Goal: Task Accomplishment & Management: Manage account settings

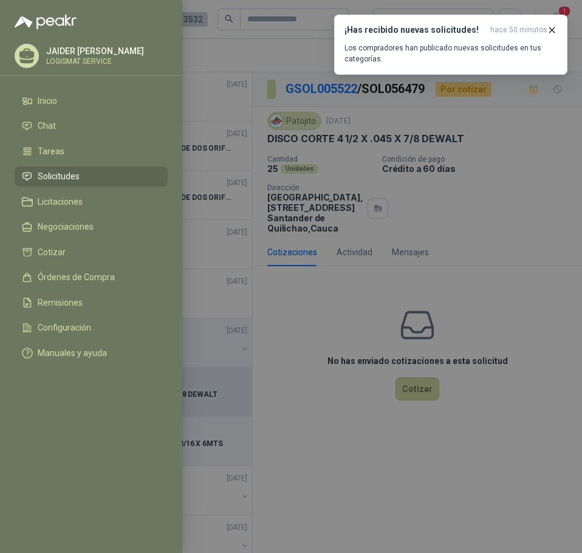
click at [354, 180] on div at bounding box center [291, 276] width 582 height 553
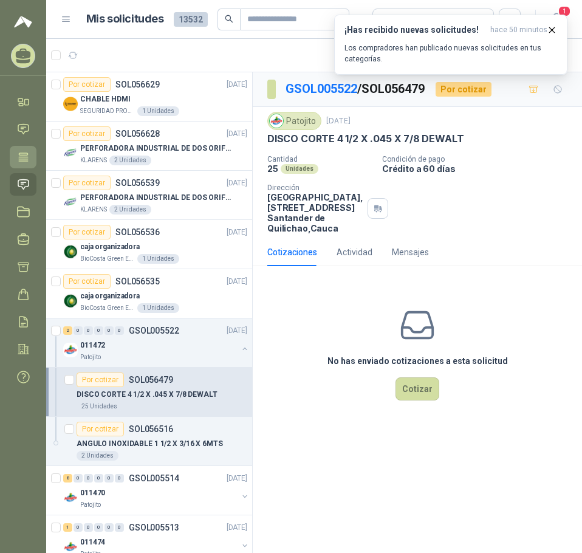
click at [23, 155] on icon at bounding box center [23, 156] width 9 height 8
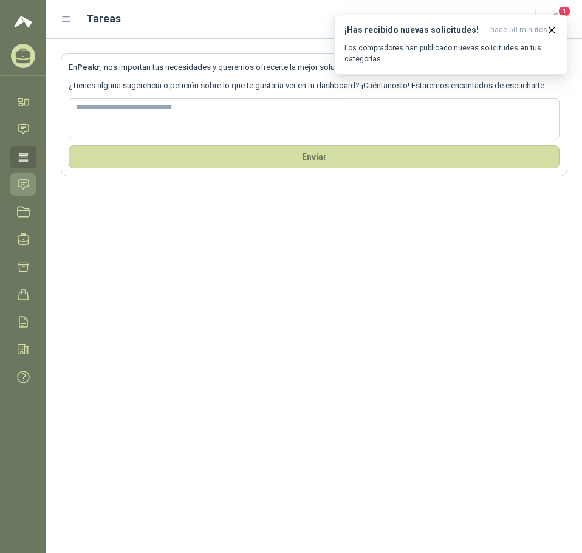
click at [14, 180] on link "Solicitudes" at bounding box center [23, 184] width 27 height 22
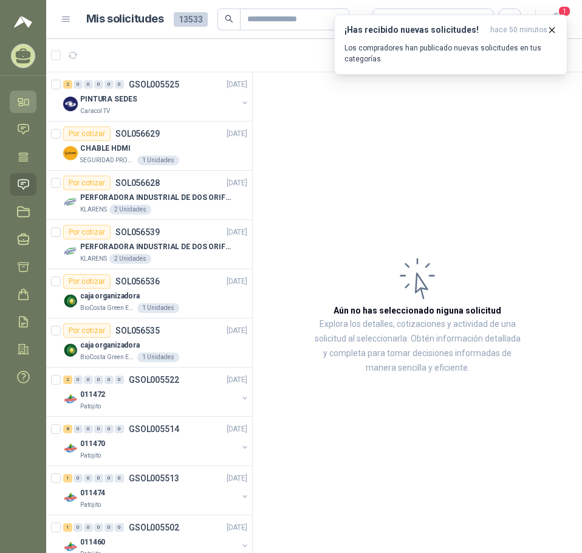
click at [20, 99] on icon at bounding box center [20, 99] width 4 height 3
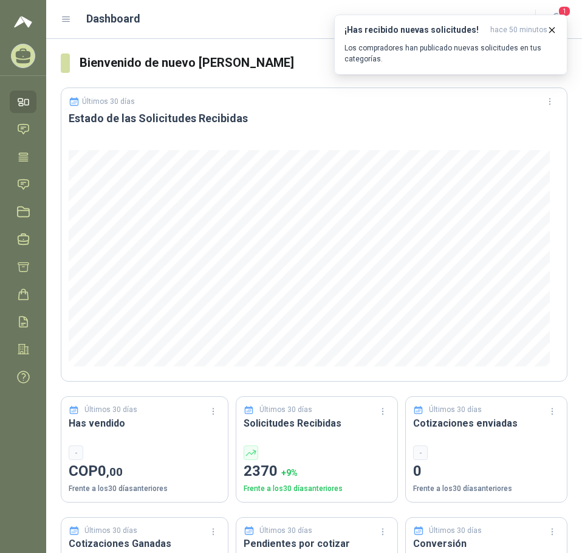
click at [67, 17] on icon at bounding box center [66, 19] width 7 height 5
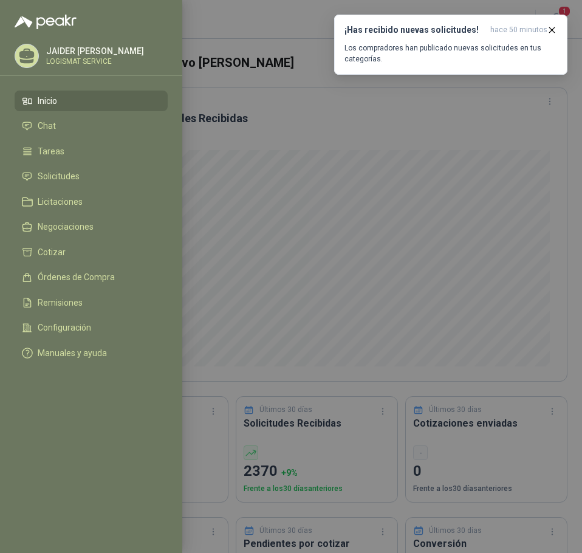
click at [33, 56] on icon at bounding box center [26, 54] width 15 height 10
click at [63, 323] on span "Configuración" at bounding box center [64, 328] width 53 height 10
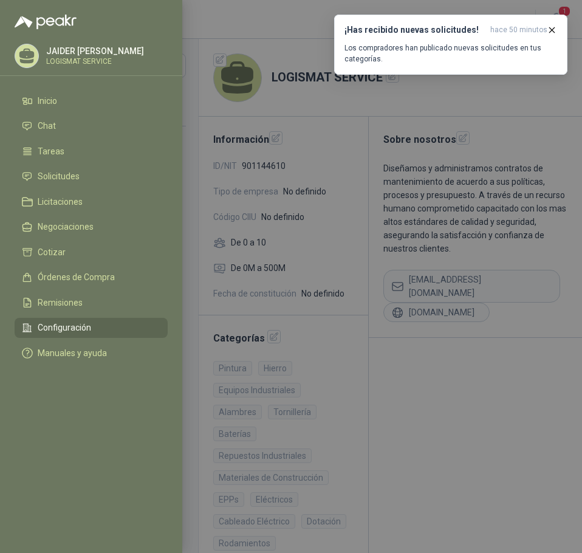
click at [304, 81] on div at bounding box center [291, 276] width 582 height 553
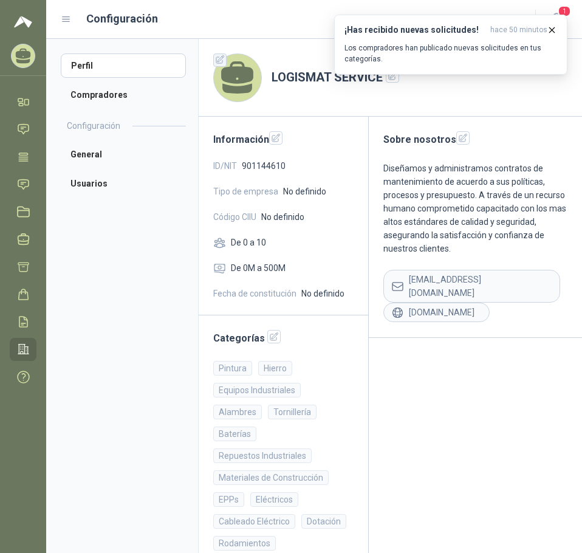
click at [219, 60] on icon "button" at bounding box center [220, 60] width 8 height 8
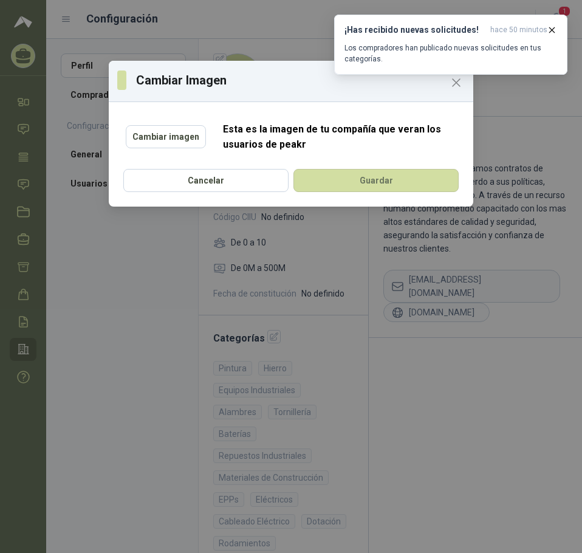
click at [456, 75] on div "¡Has recibido nuevas solicitudes! hace 50 minutos Los compradores han publicado…" at bounding box center [450, 45] width 233 height 60
click at [456, 87] on icon "Close" at bounding box center [456, 82] width 15 height 15
